Goal: Task Accomplishment & Management: Complete application form

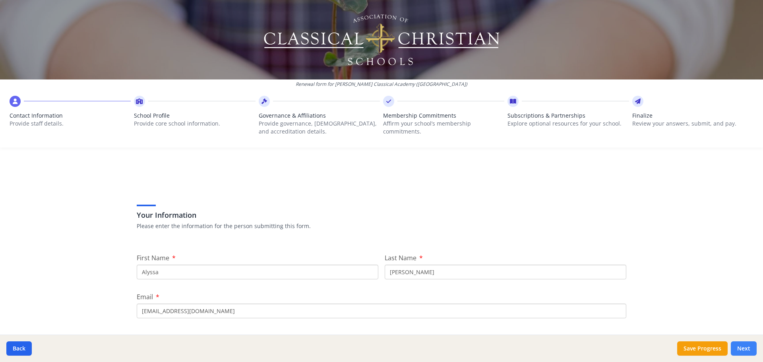
click at [748, 344] on button "Next" at bounding box center [744, 348] width 26 height 14
type input "[PHONE_NUMBER]"
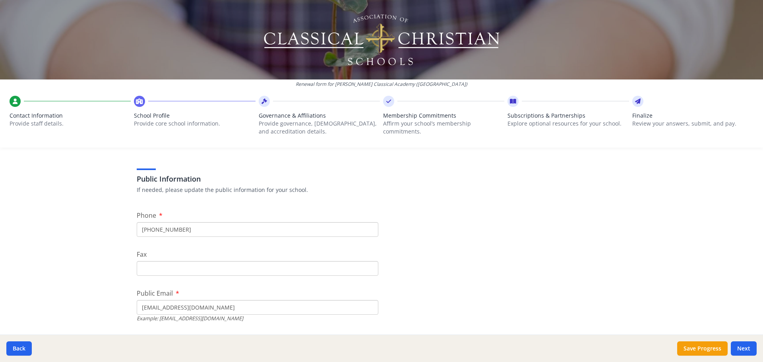
scroll to position [159, 0]
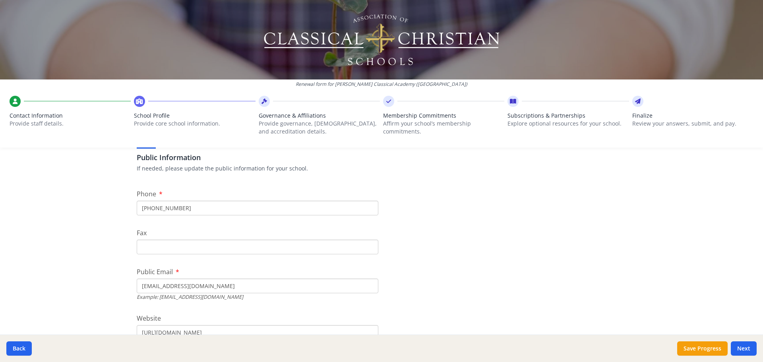
click at [264, 244] on input "Fax" at bounding box center [258, 247] width 242 height 15
click at [239, 286] on input "[EMAIL_ADDRESS][DOMAIN_NAME]" at bounding box center [258, 286] width 242 height 15
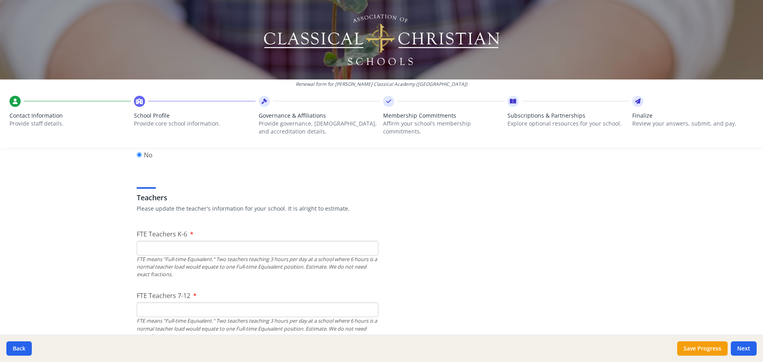
scroll to position [437, 0]
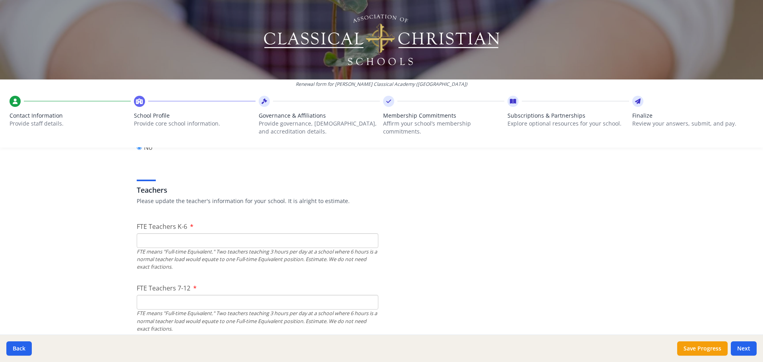
click at [231, 238] on input "FTE Teachers K-6" at bounding box center [258, 240] width 242 height 15
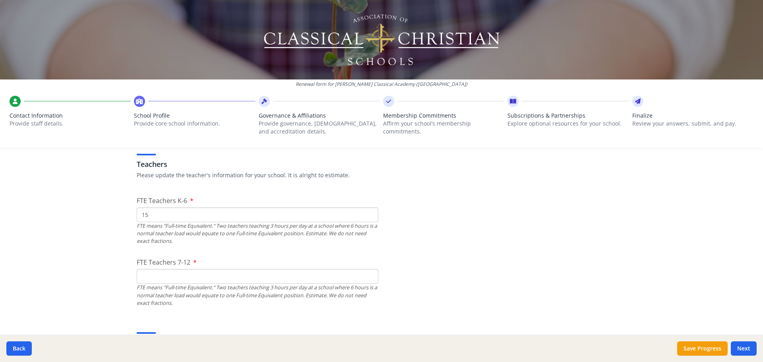
scroll to position [477, 0]
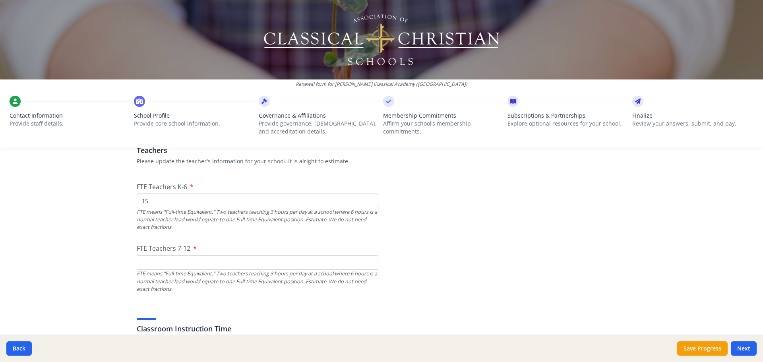
type input "15"
click at [182, 264] on input "FTE Teachers 7-12" at bounding box center [258, 262] width 242 height 15
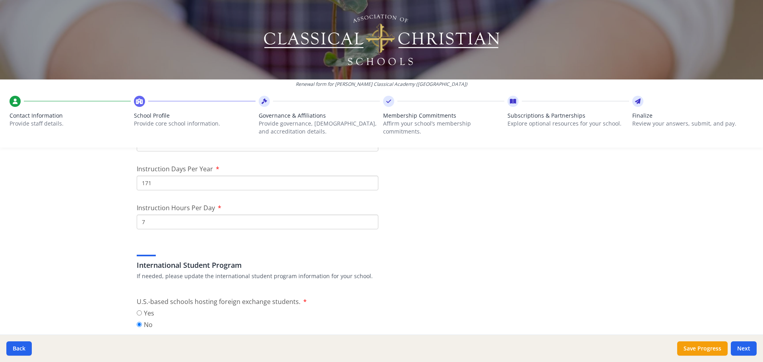
scroll to position [715, 0]
type input "9"
click at [170, 182] on input "171" at bounding box center [258, 179] width 242 height 15
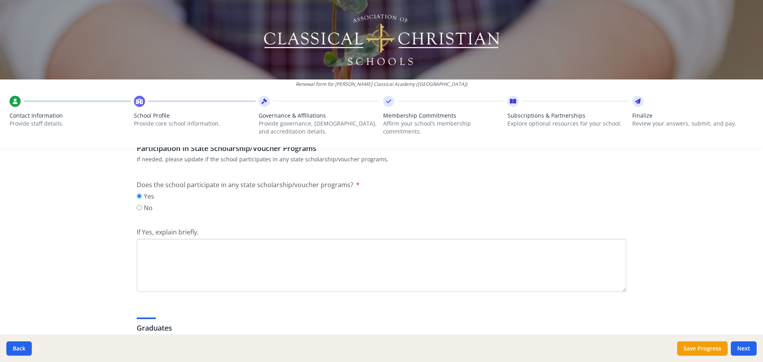
scroll to position [1153, 0]
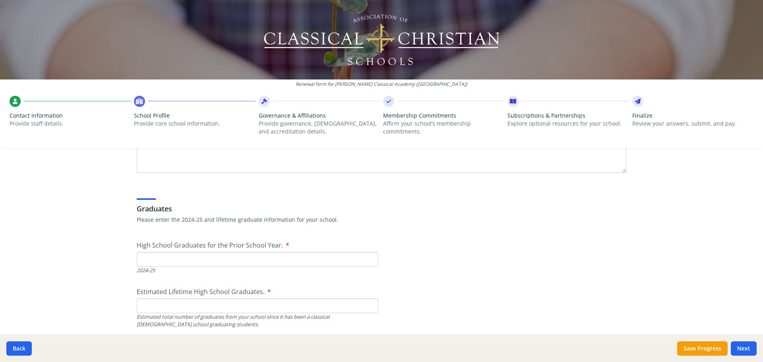
type input "173"
click at [255, 261] on input "High School Graduates for the Prior School Year." at bounding box center [258, 259] width 242 height 15
type input "0"
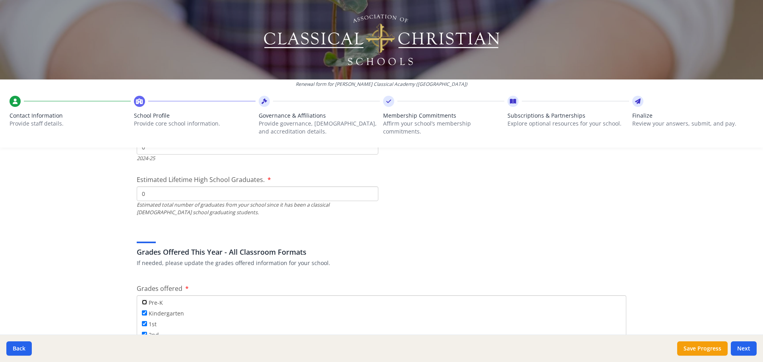
scroll to position [1306, 0]
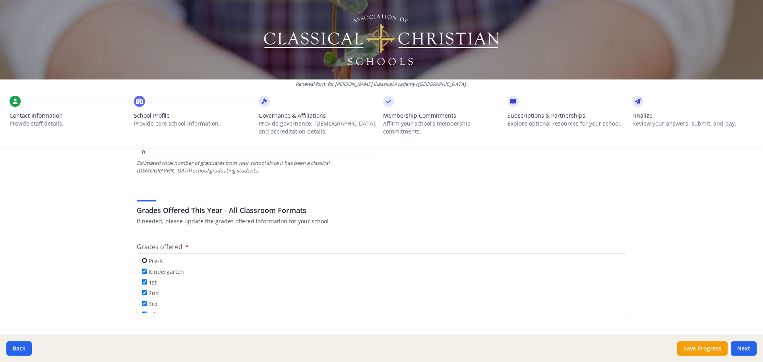
click at [144, 262] on input "Pre-K" at bounding box center [144, 260] width 5 height 5
checkbox input "true"
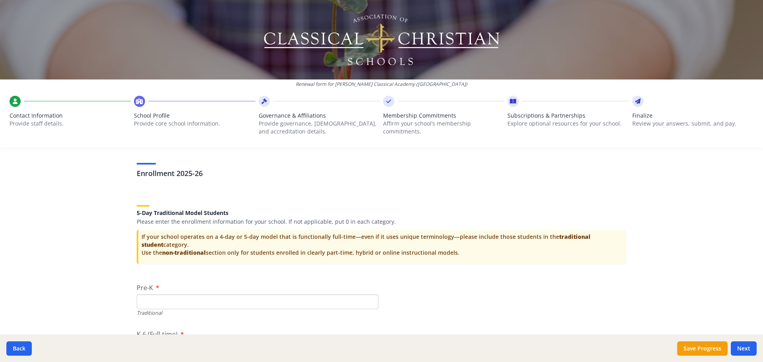
scroll to position [1664, 0]
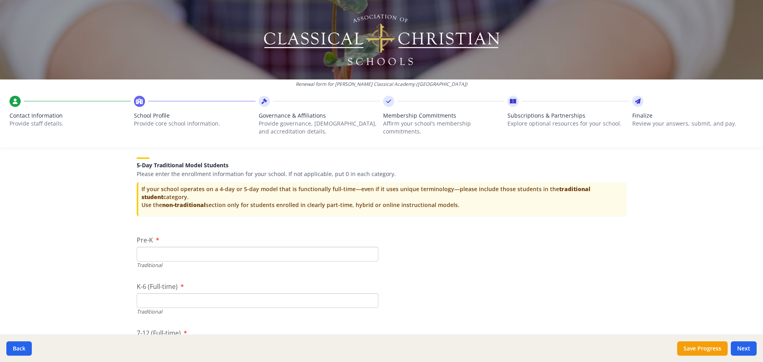
click at [164, 253] on input "Pre-K" at bounding box center [258, 254] width 242 height 15
type input "37"
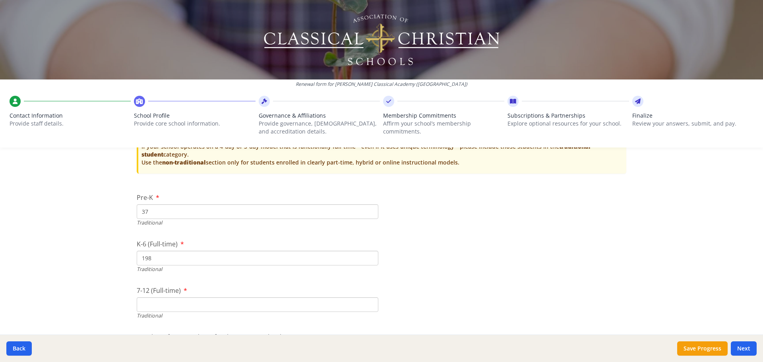
scroll to position [1783, 0]
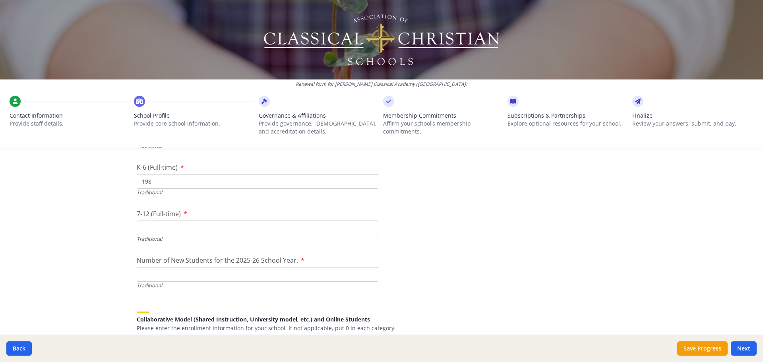
type input "198"
click at [150, 228] on input "7-12 (Full-time)" at bounding box center [258, 228] width 242 height 15
type input "70"
click at [181, 274] on input "Number of New Students for the 2025-26 School Year." at bounding box center [258, 274] width 242 height 15
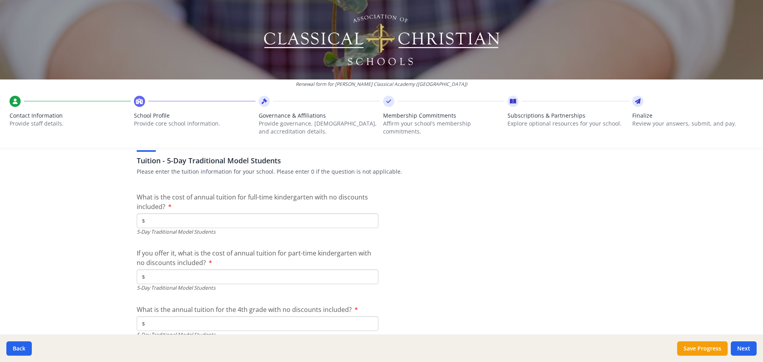
scroll to position [2141, 0]
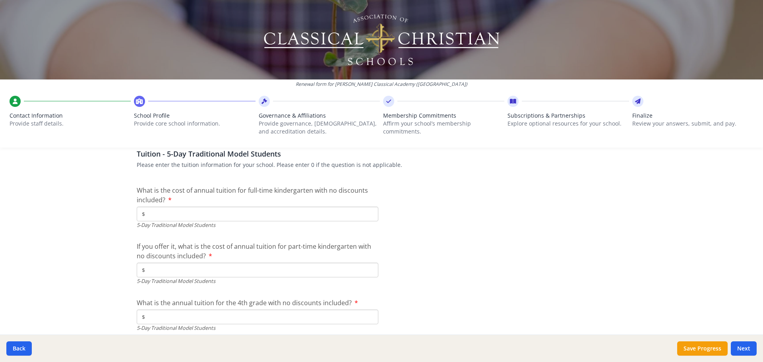
type input "56"
click at [178, 216] on input "$" at bounding box center [258, 214] width 242 height 15
type input "$9 900"
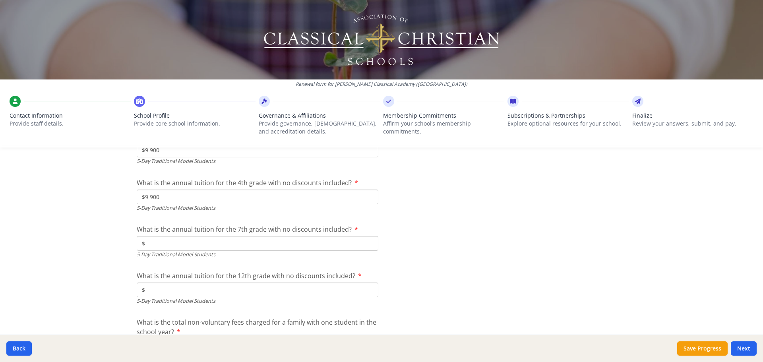
scroll to position [2251, 0]
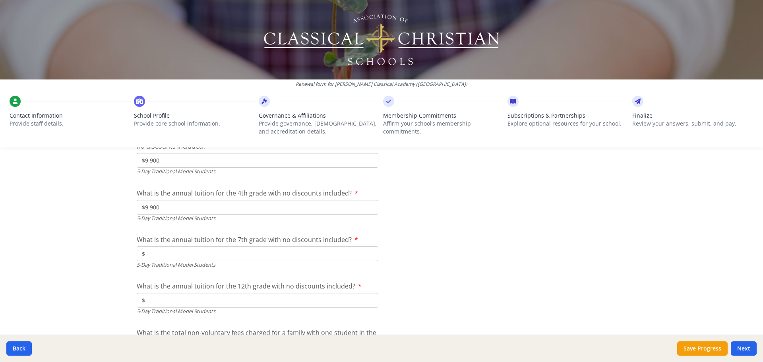
click at [182, 252] on input "$" at bounding box center [258, 253] width 242 height 15
type input "$9 900"
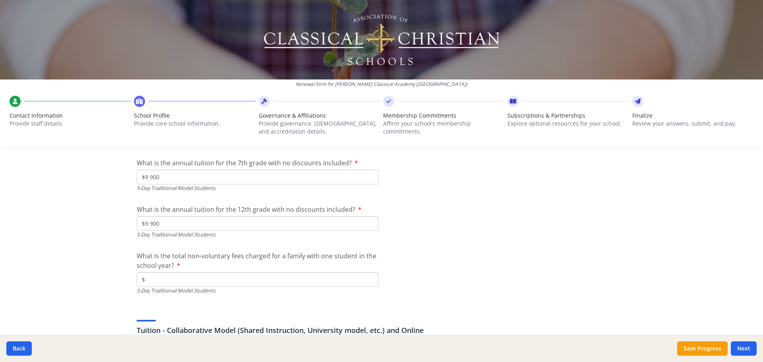
scroll to position [2330, 0]
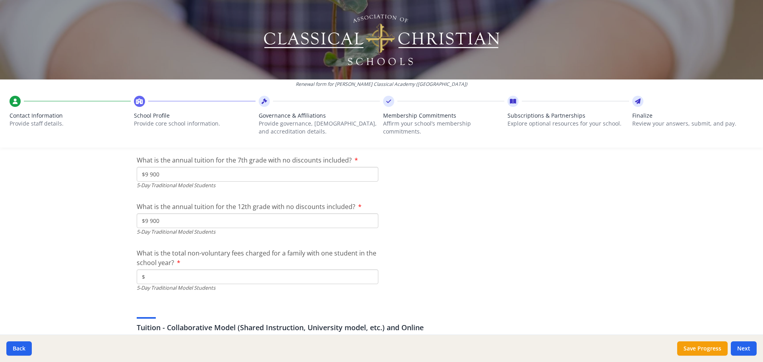
type input "$9 900"
click at [199, 274] on input "$" at bounding box center [258, 276] width 242 height 15
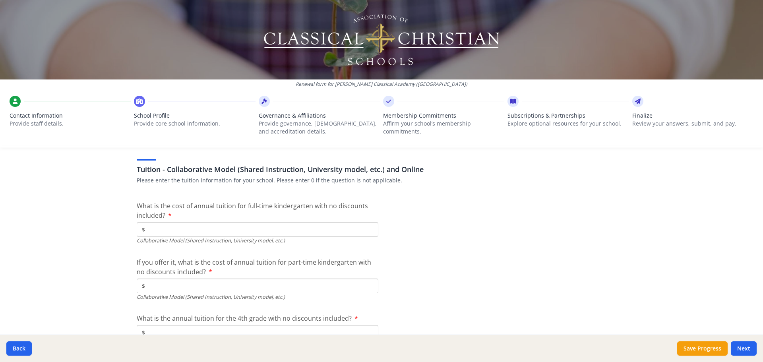
scroll to position [2489, 0]
type input "$650"
type input "$0"
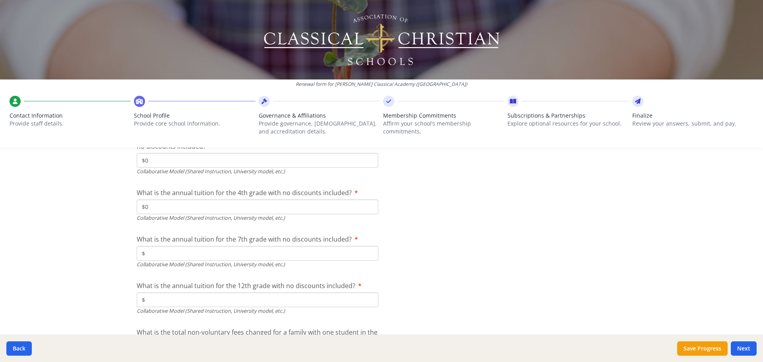
scroll to position [2648, 0]
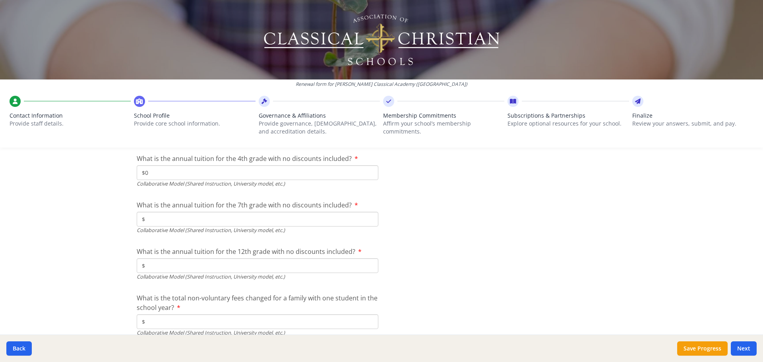
type input "$0"
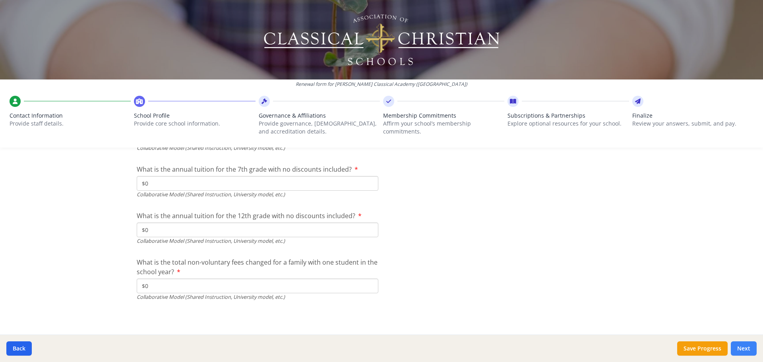
type input "$0"
click at [746, 349] on button "Next" at bounding box center [744, 348] width 26 height 14
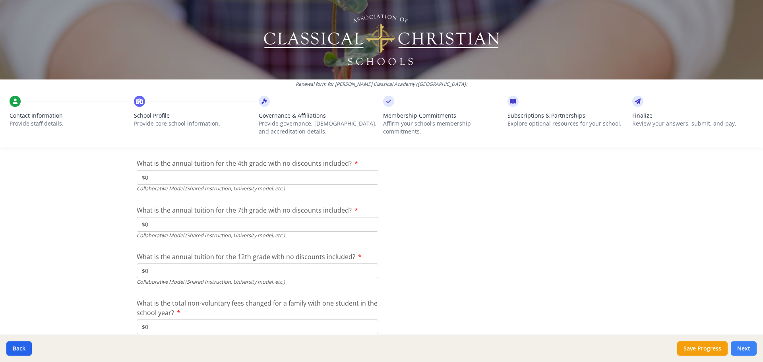
scroll to position [2725, 0]
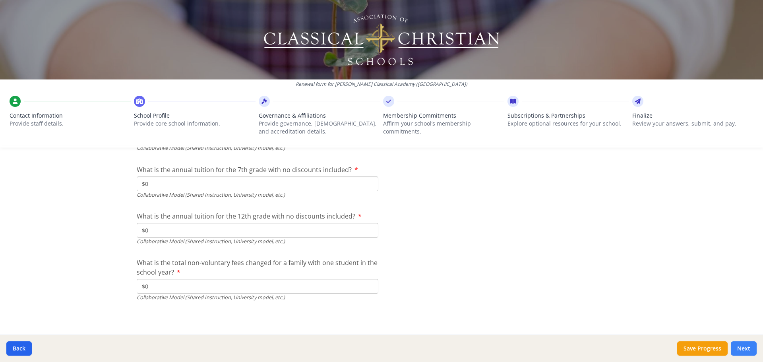
click at [742, 348] on button "Next" at bounding box center [744, 348] width 26 height 14
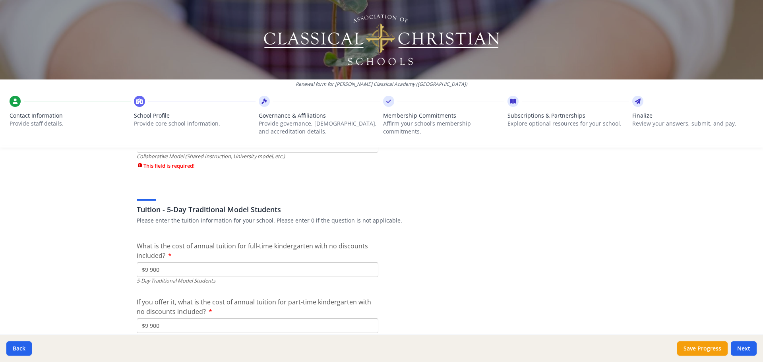
scroll to position [2089, 0]
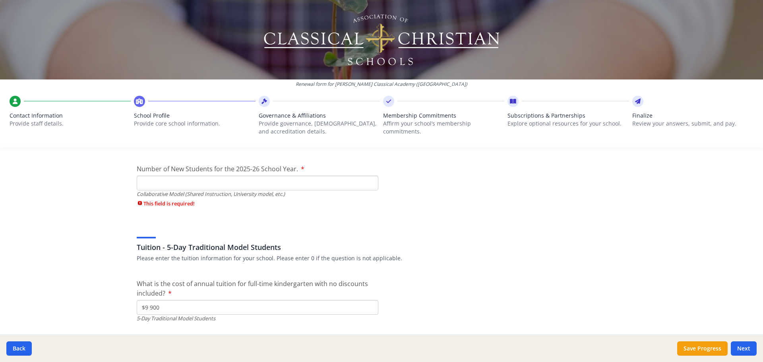
click at [194, 180] on input "Number of New Students for the 2025-26 School Year." at bounding box center [258, 183] width 242 height 15
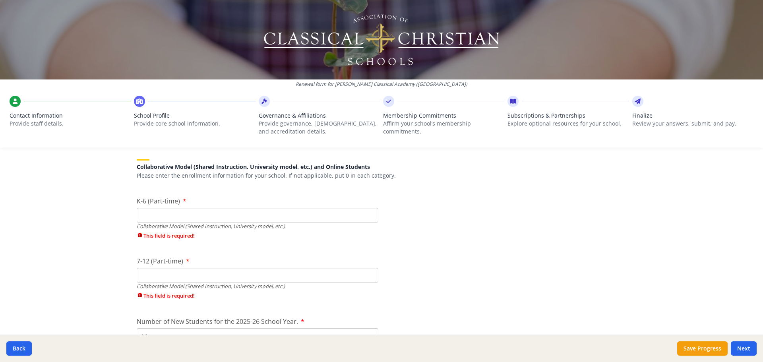
scroll to position [2009, 0]
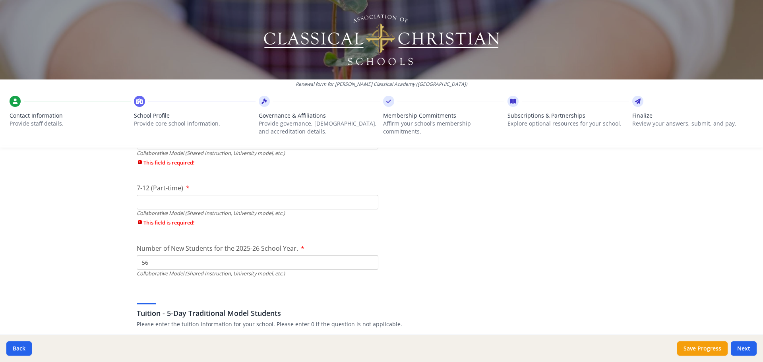
drag, startPoint x: 162, startPoint y: 265, endPoint x: 103, endPoint y: 268, distance: 58.9
click at [107, 267] on div "Renewal form for [PERSON_NAME] Classical Academy ([GEOGRAPHIC_DATA]) Contact In…" at bounding box center [381, 181] width 763 height 362
type input "0"
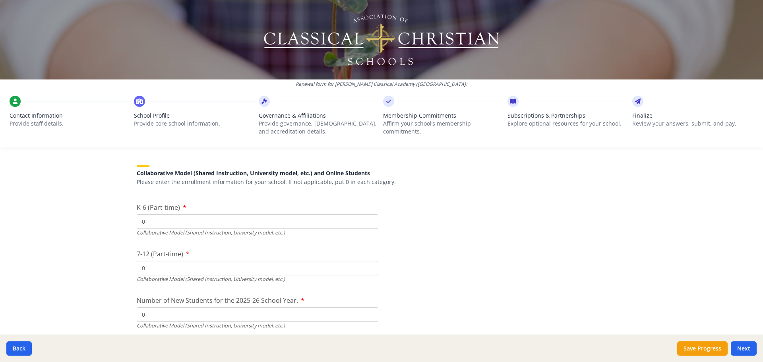
type input "0"
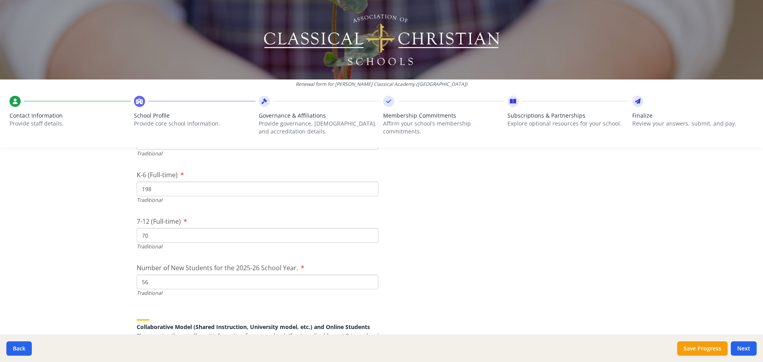
scroll to position [1771, 0]
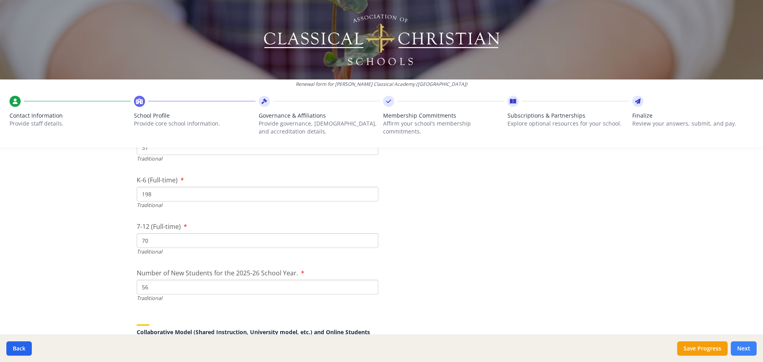
click at [735, 343] on button "Next" at bounding box center [744, 348] width 26 height 14
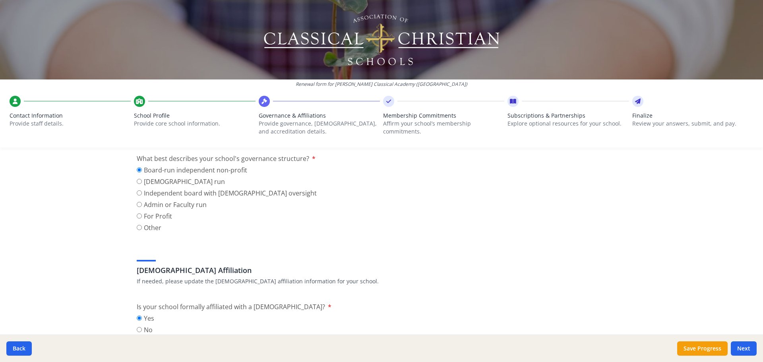
scroll to position [159, 0]
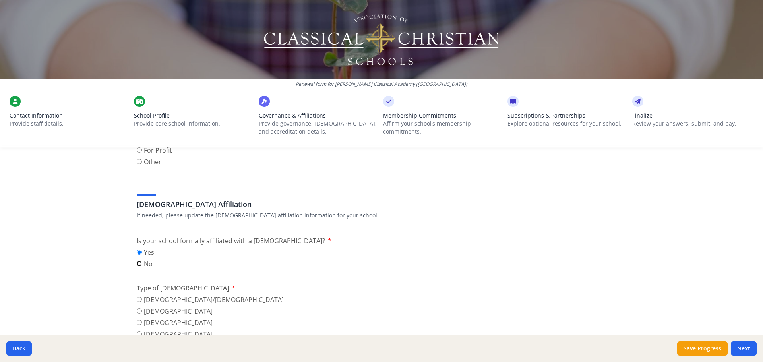
click at [137, 264] on input "No" at bounding box center [139, 263] width 5 height 5
radio input "true"
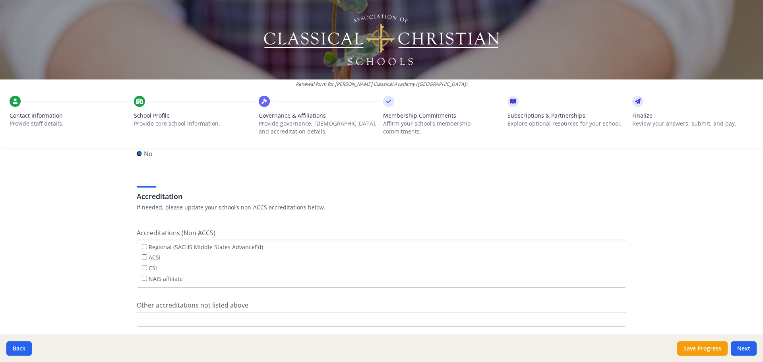
scroll to position [278, 0]
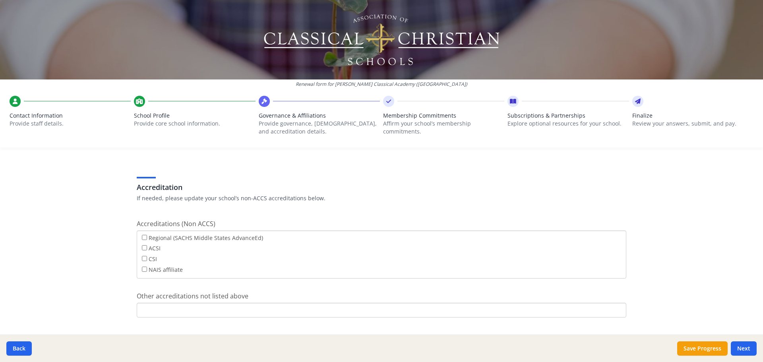
click at [154, 248] on label "ACSI" at bounding box center [151, 248] width 19 height 9
click at [147, 248] on input "ACSI" at bounding box center [144, 247] width 5 height 5
checkbox input "true"
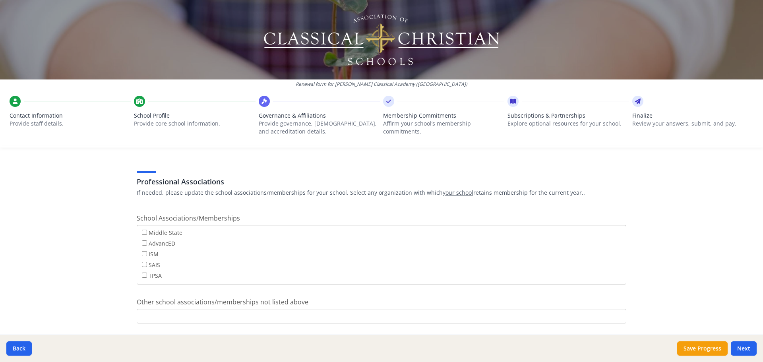
scroll to position [472, 0]
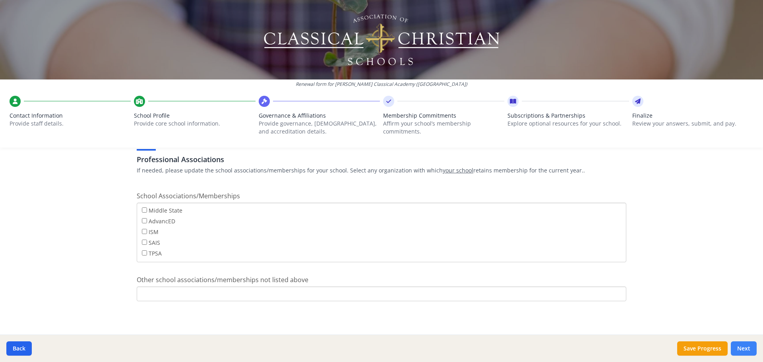
click at [733, 349] on button "Next" at bounding box center [744, 348] width 26 height 14
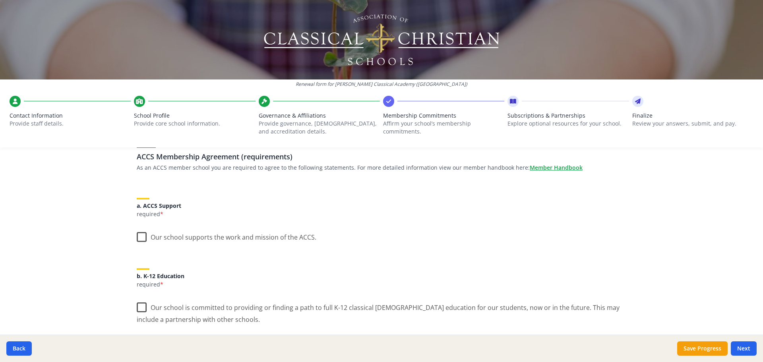
scroll to position [0, 0]
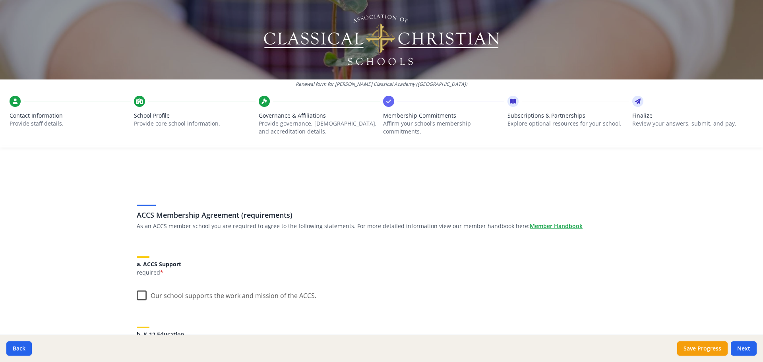
click at [137, 293] on label "Our school supports the work and mission of the ACCS." at bounding box center [227, 293] width 180 height 17
click at [0, 0] on input "Our school supports the work and mission of the ACCS." at bounding box center [0, 0] width 0 height 0
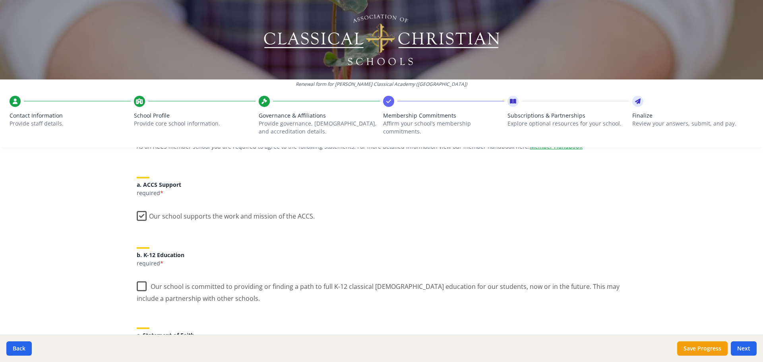
click at [140, 288] on label "Our school is committed to providing or finding a path to full K-12 classical […" at bounding box center [382, 289] width 490 height 27
click at [0, 0] on input "Our school is committed to providing or finding a path to full K-12 classical […" at bounding box center [0, 0] width 0 height 0
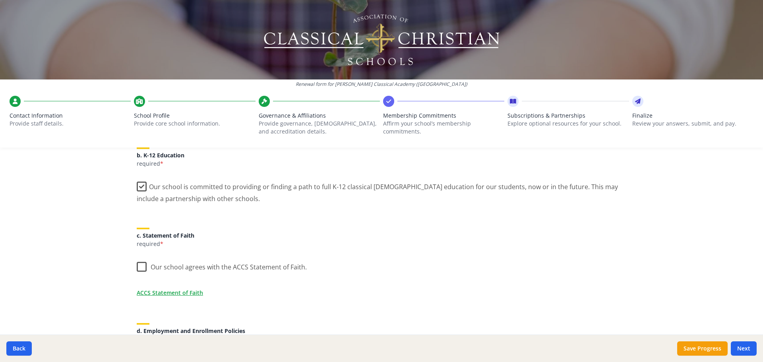
scroll to position [199, 0]
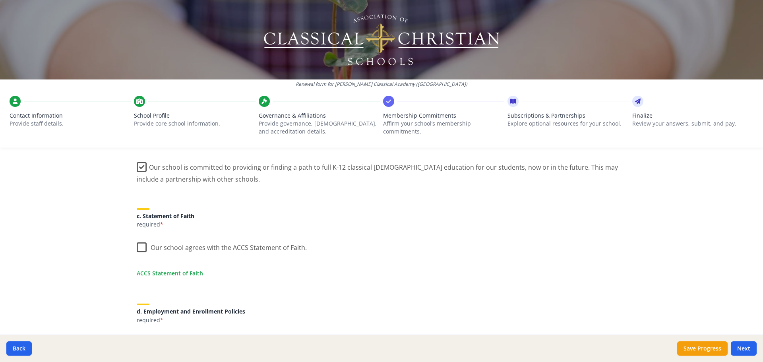
click at [141, 243] on label "Our school agrees with the ACCS Statement of Faith." at bounding box center [222, 245] width 170 height 17
click at [0, 0] on input "Our school agrees with the ACCS Statement of Faith." at bounding box center [0, 0] width 0 height 0
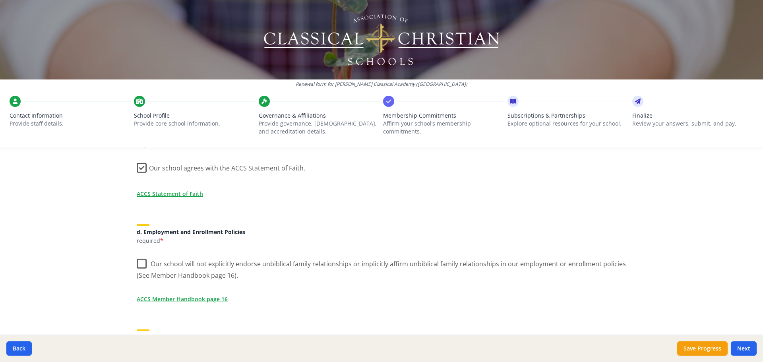
click at [138, 266] on label "Our school will not explicitly endorse unbiblical family relationships or impli…" at bounding box center [382, 267] width 490 height 27
click at [0, 0] on input "Our school will not explicitly endorse unbiblical family relationships or impli…" at bounding box center [0, 0] width 0 height 0
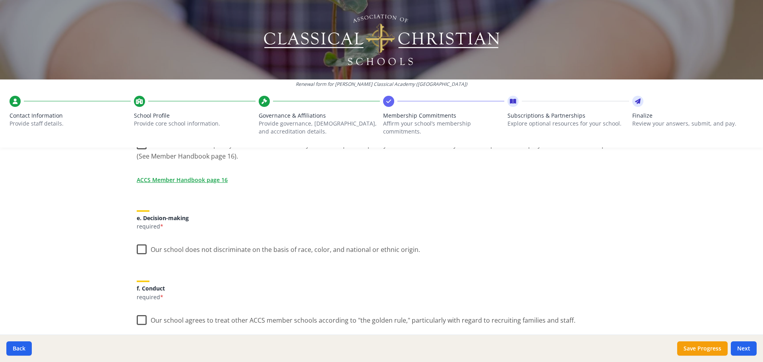
click at [138, 248] on label "Our school does not discriminate on the basis of race, color, and national or e…" at bounding box center [278, 247] width 283 height 17
click at [0, 0] on input "Our school does not discriminate on the basis of race, color, and national or e…" at bounding box center [0, 0] width 0 height 0
click at [141, 319] on label "Our school agrees to treat other ACCS member schools according to "the golden r…" at bounding box center [356, 318] width 439 height 17
click at [0, 0] on input "Our school agrees to treat other ACCS member schools according to "the golden r…" at bounding box center [0, 0] width 0 height 0
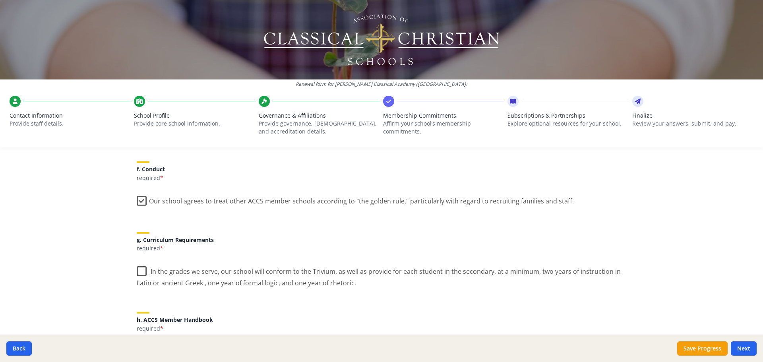
scroll to position [556, 0]
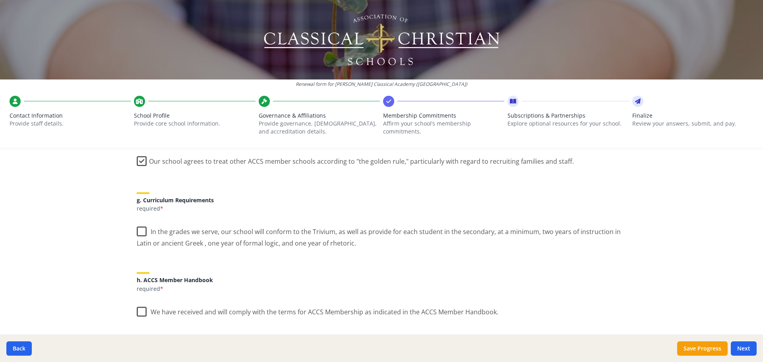
click at [139, 233] on label "In the grades we serve, our school will conform to the Trivium, as well as prov…" at bounding box center [382, 234] width 490 height 27
click at [0, 0] on input "In the grades we serve, our school will conform to the Trivium, as well as prov…" at bounding box center [0, 0] width 0 height 0
click at [140, 310] on label "We have received and will comply with the terms for ACCS Membership as indicate…" at bounding box center [318, 310] width 362 height 17
click at [0, 0] on input "We have received and will comply with the terms for ACCS Membership as indicate…" at bounding box center [0, 0] width 0 height 0
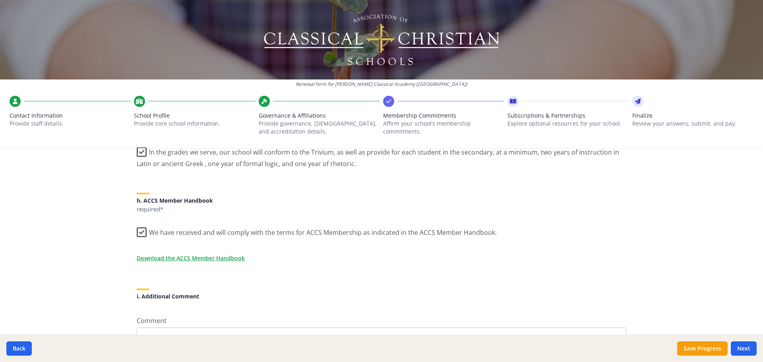
scroll to position [692, 0]
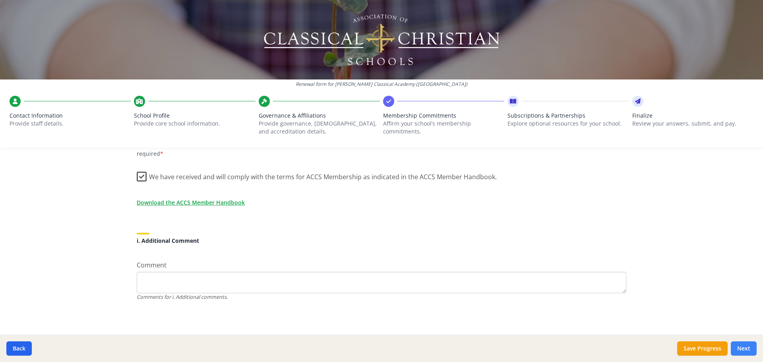
click at [739, 347] on button "Next" at bounding box center [744, 348] width 26 height 14
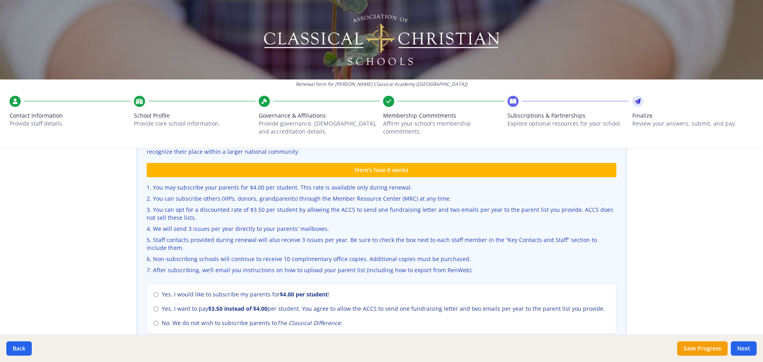
scroll to position [278, 0]
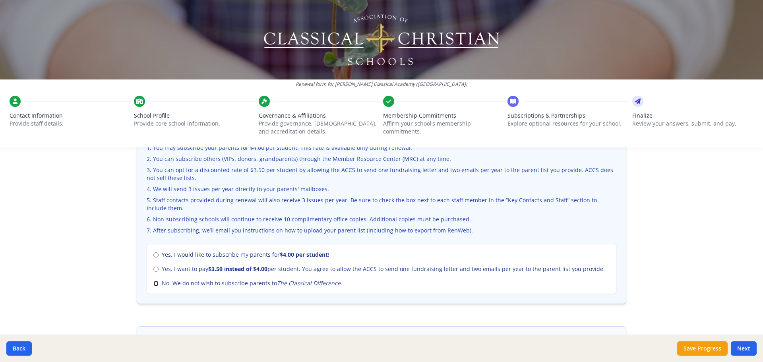
click at [155, 282] on input "No. We do not wish to subscribe parents to The Classical Difference ." at bounding box center [155, 283] width 5 height 5
radio input "true"
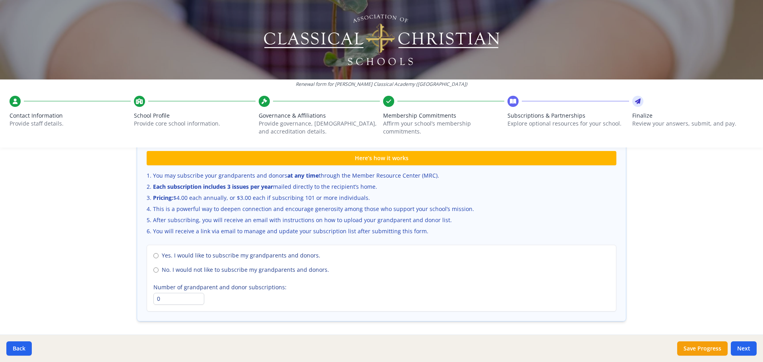
scroll to position [547, 0]
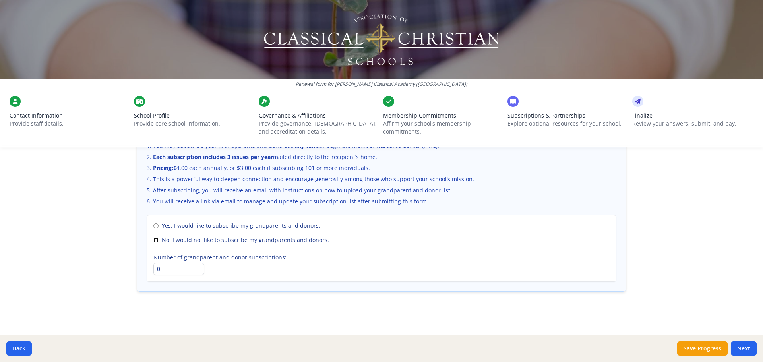
click at [155, 239] on input "No. I would not like to subscribe my grandparents and donors." at bounding box center [155, 240] width 5 height 5
radio input "true"
click at [740, 350] on button "Next" at bounding box center [744, 348] width 26 height 14
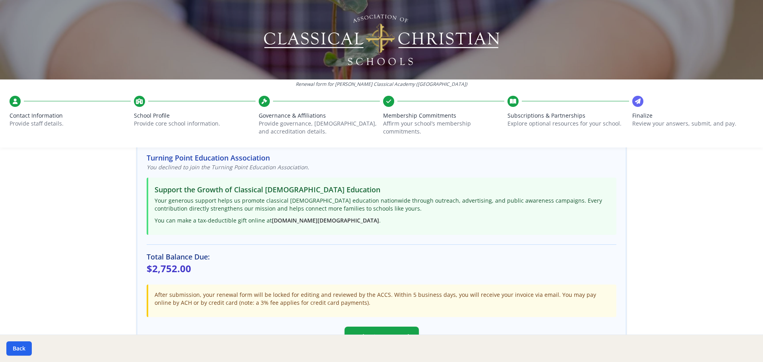
scroll to position [159, 0]
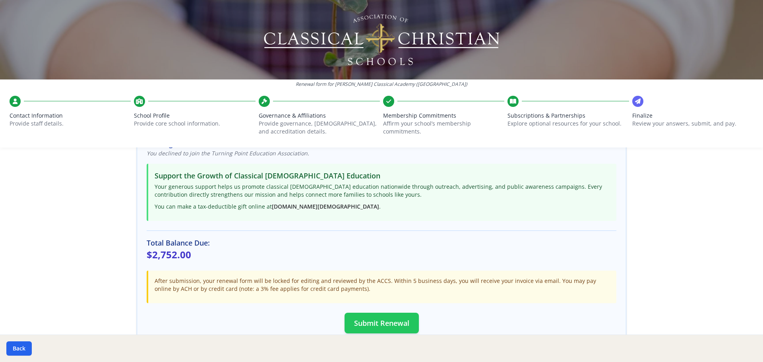
click at [360, 323] on button "Submit Renewal" at bounding box center [382, 323] width 74 height 21
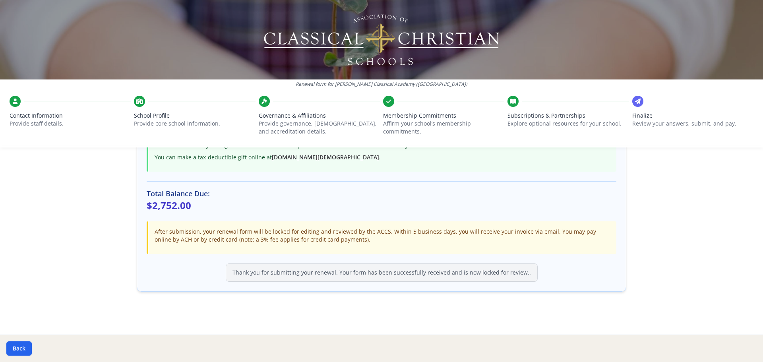
scroll to position [0, 0]
